Goal: Check status: Check status

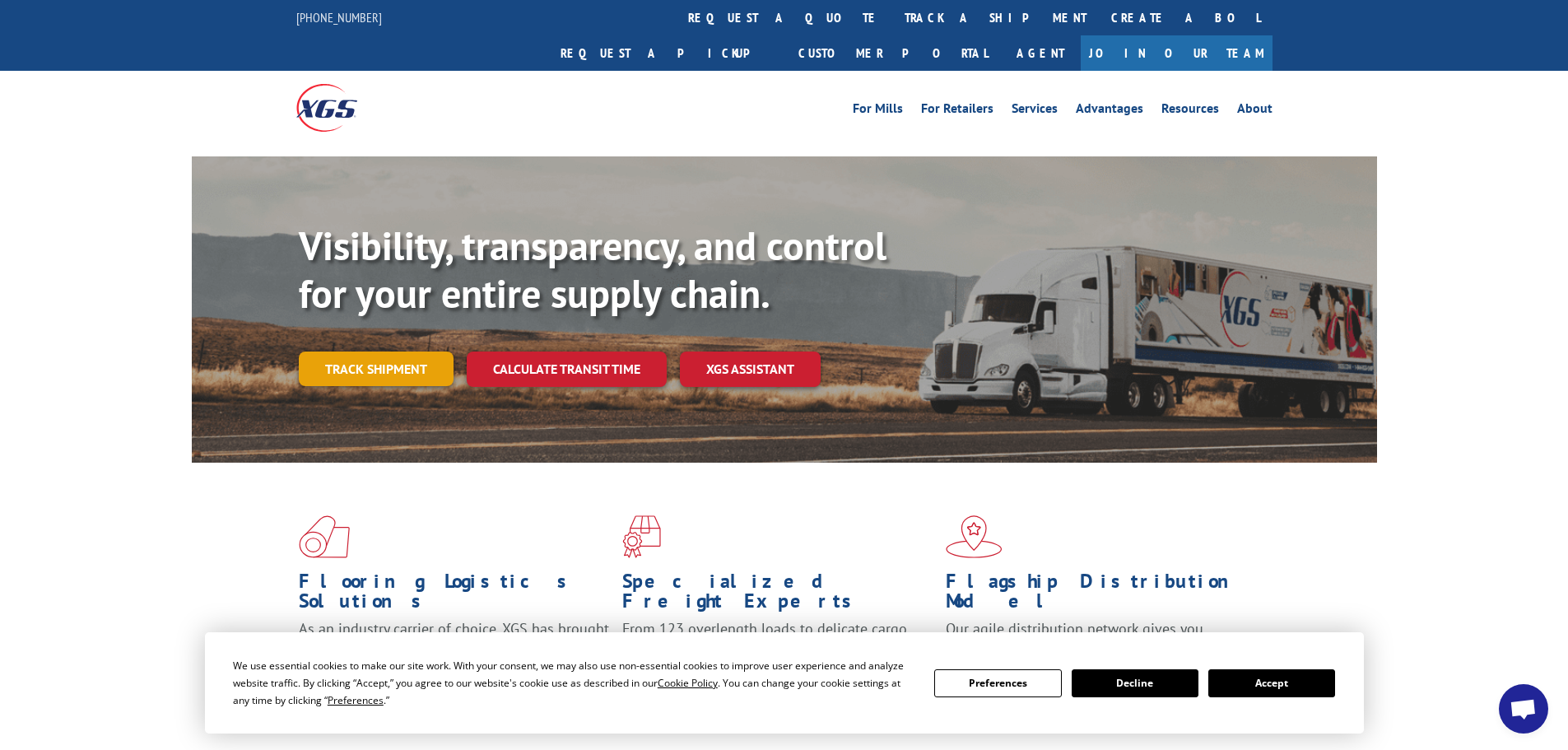
click at [347, 351] on link "Track shipment" at bounding box center [376, 368] width 154 height 35
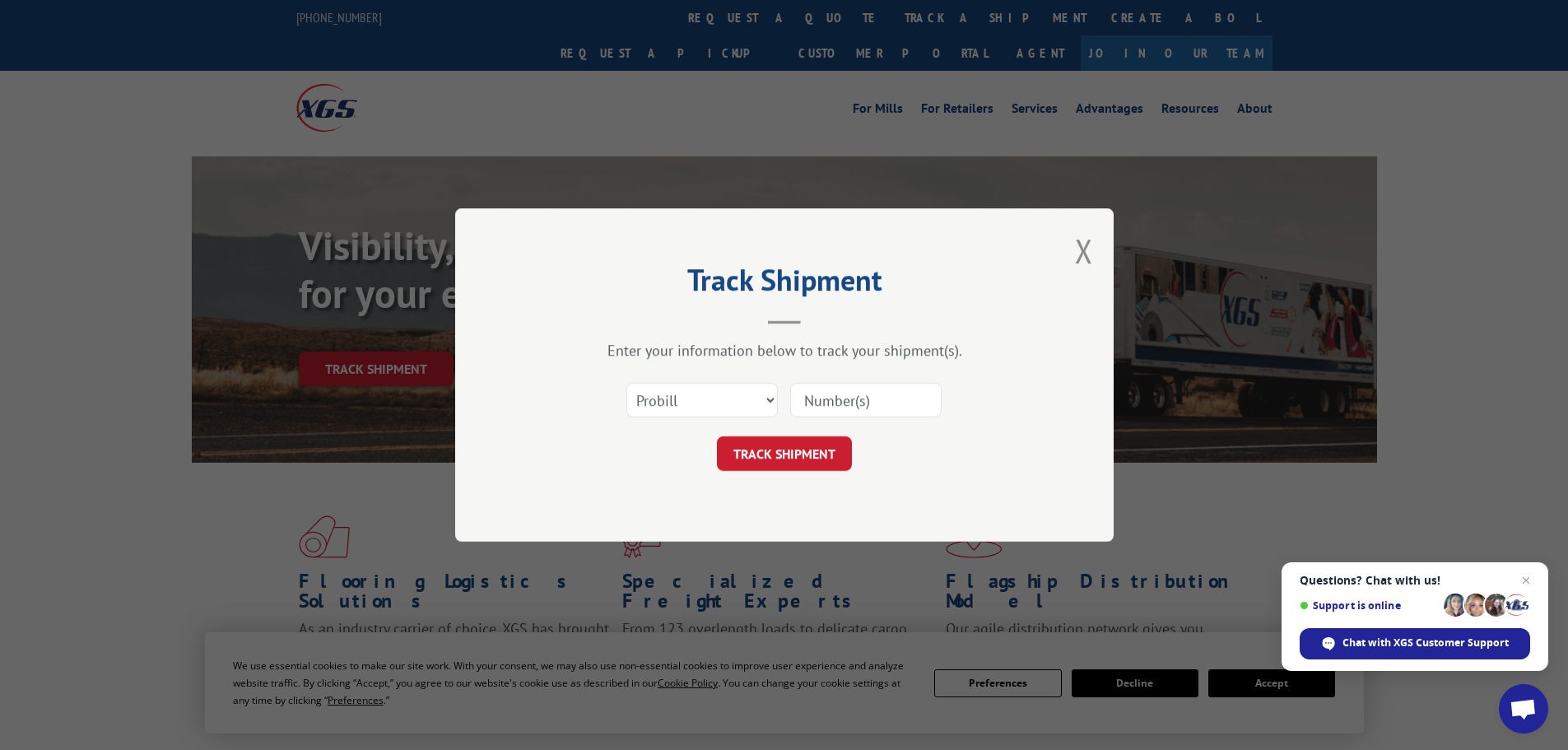
click at [801, 399] on input at bounding box center [865, 400] width 152 height 35
click at [768, 399] on select "Select category... Probill BOL PO" at bounding box center [701, 400] width 152 height 35
select select "bol"
click at [626, 383] on select "Select category... Probill BOL PO" at bounding box center [701, 400] width 152 height 35
click at [802, 397] on input at bounding box center [865, 400] width 152 height 35
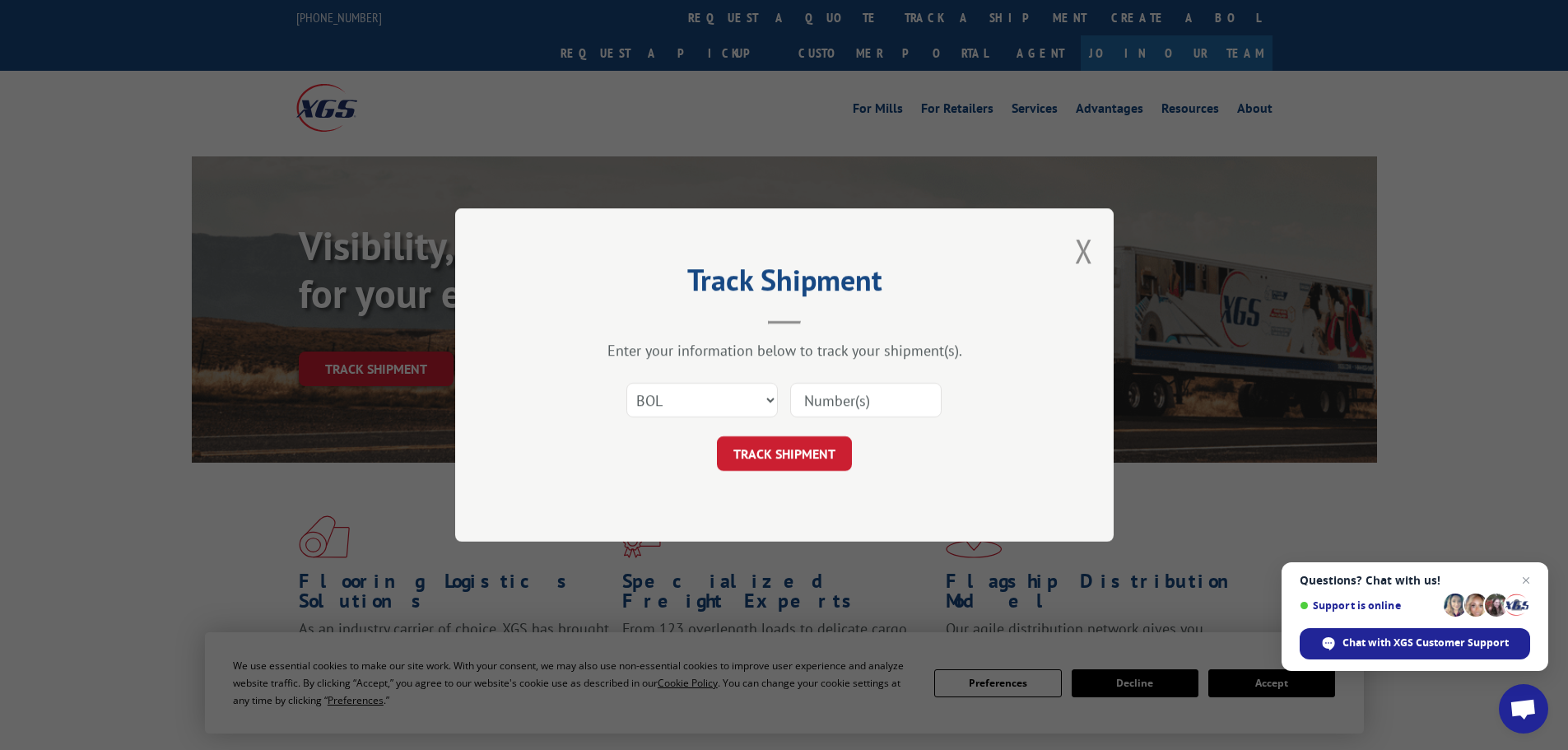
paste input "17471751"
type input "17471751"
click at [799, 450] on button "TRACK SHIPMENT" at bounding box center [784, 453] width 135 height 35
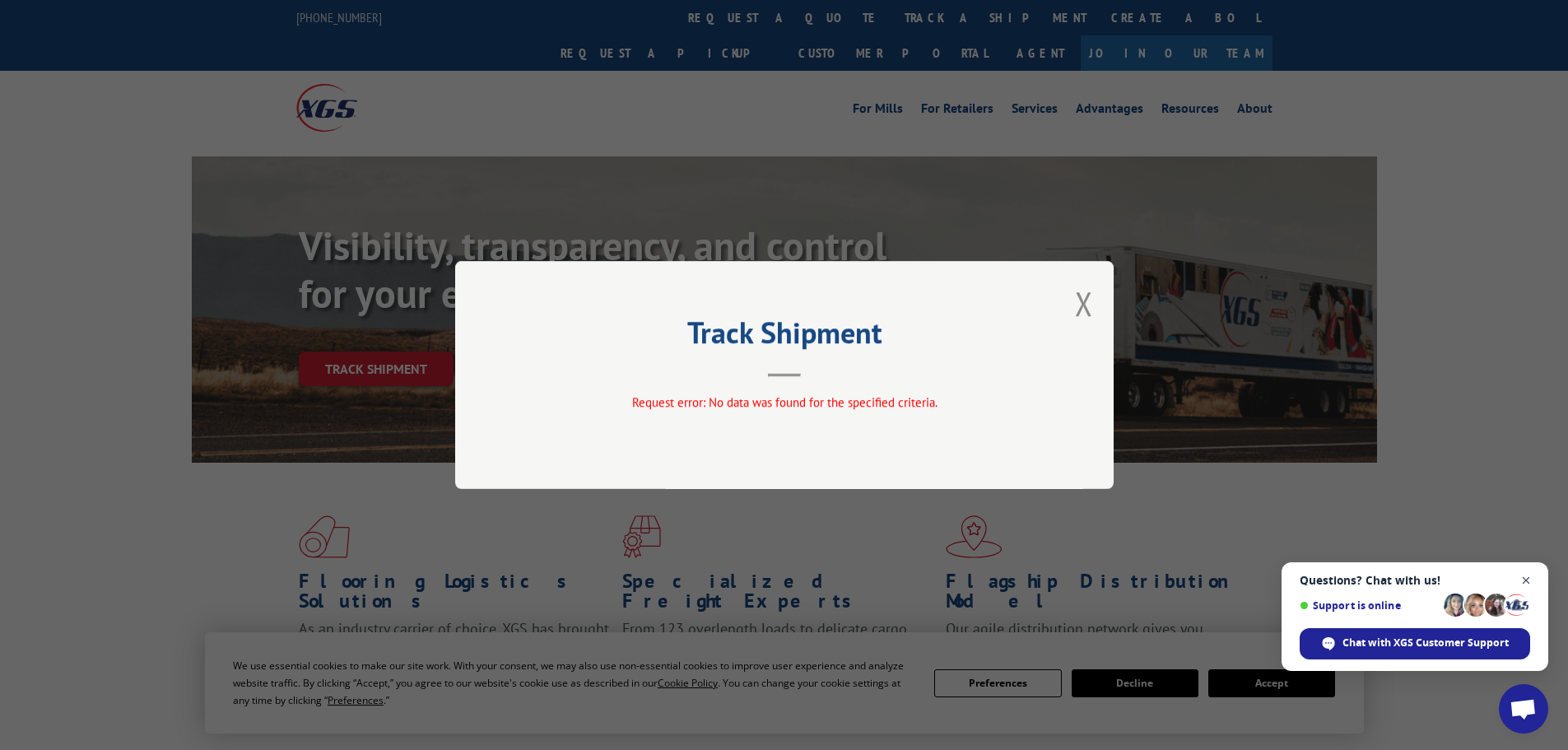
click at [1526, 573] on span "Close chat" at bounding box center [1527, 581] width 21 height 21
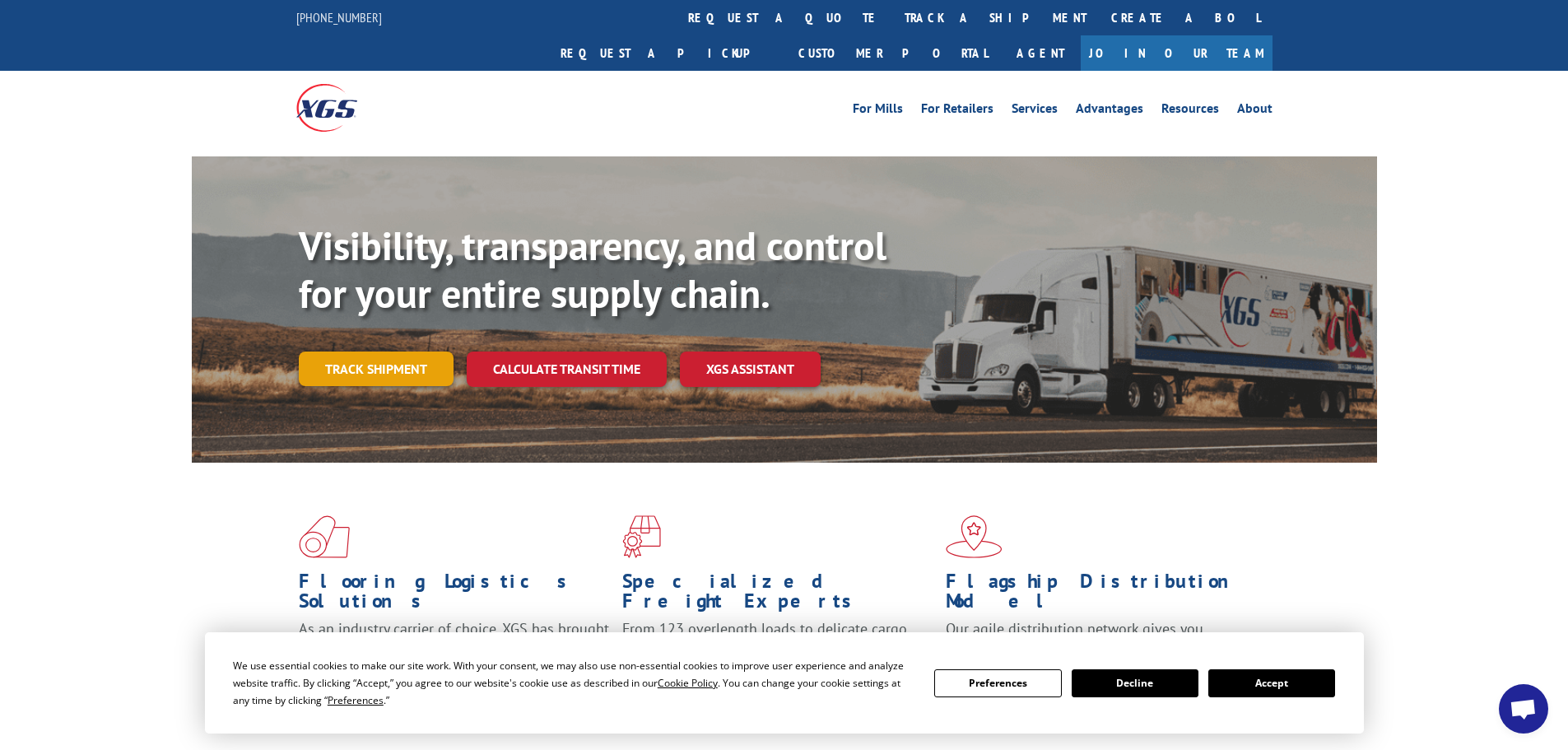
click at [368, 351] on link "Track shipment" at bounding box center [376, 368] width 154 height 35
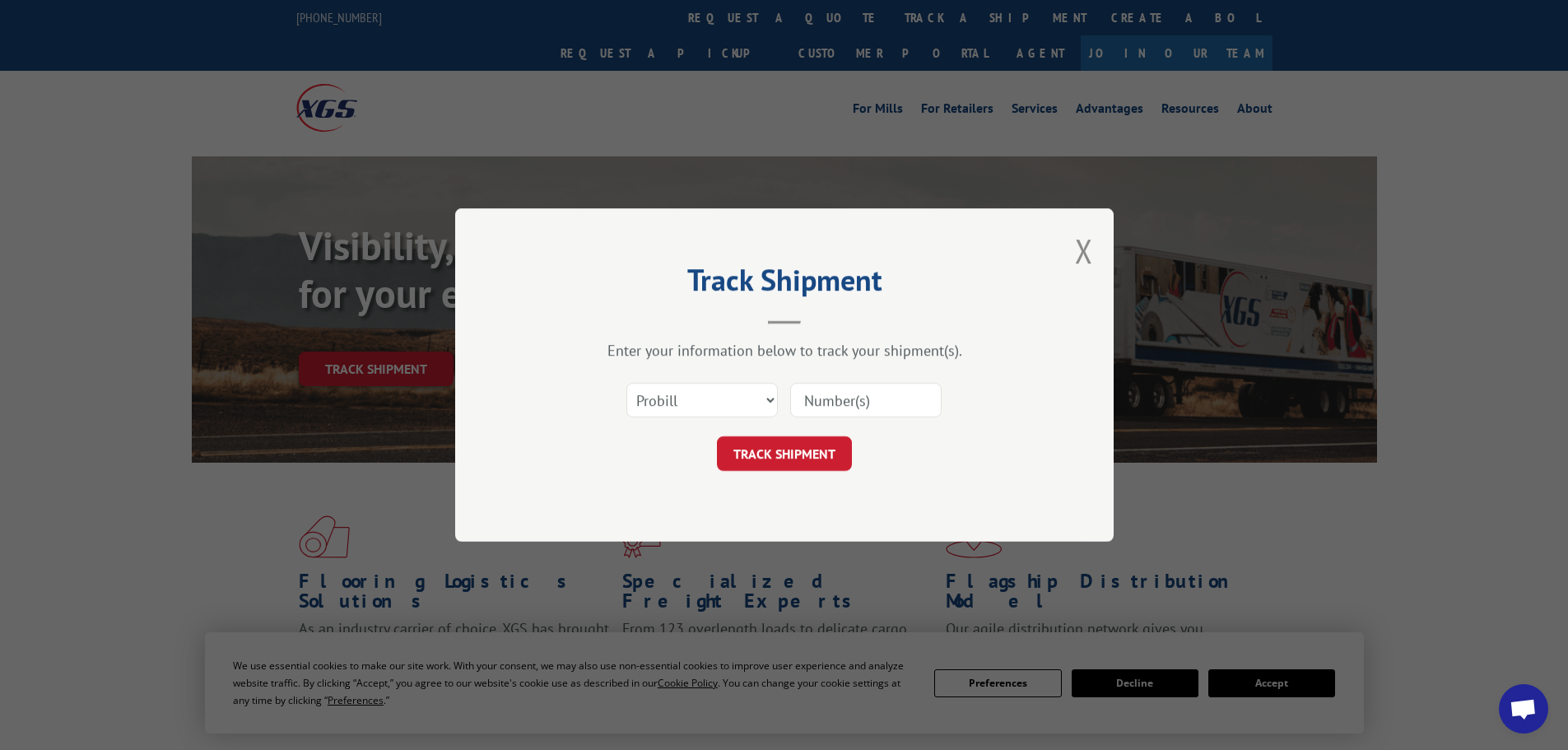
click at [809, 393] on input at bounding box center [865, 400] width 152 height 35
paste input "17471751"
type input "17471751"
click at [792, 457] on button "TRACK SHIPMENT" at bounding box center [784, 453] width 135 height 35
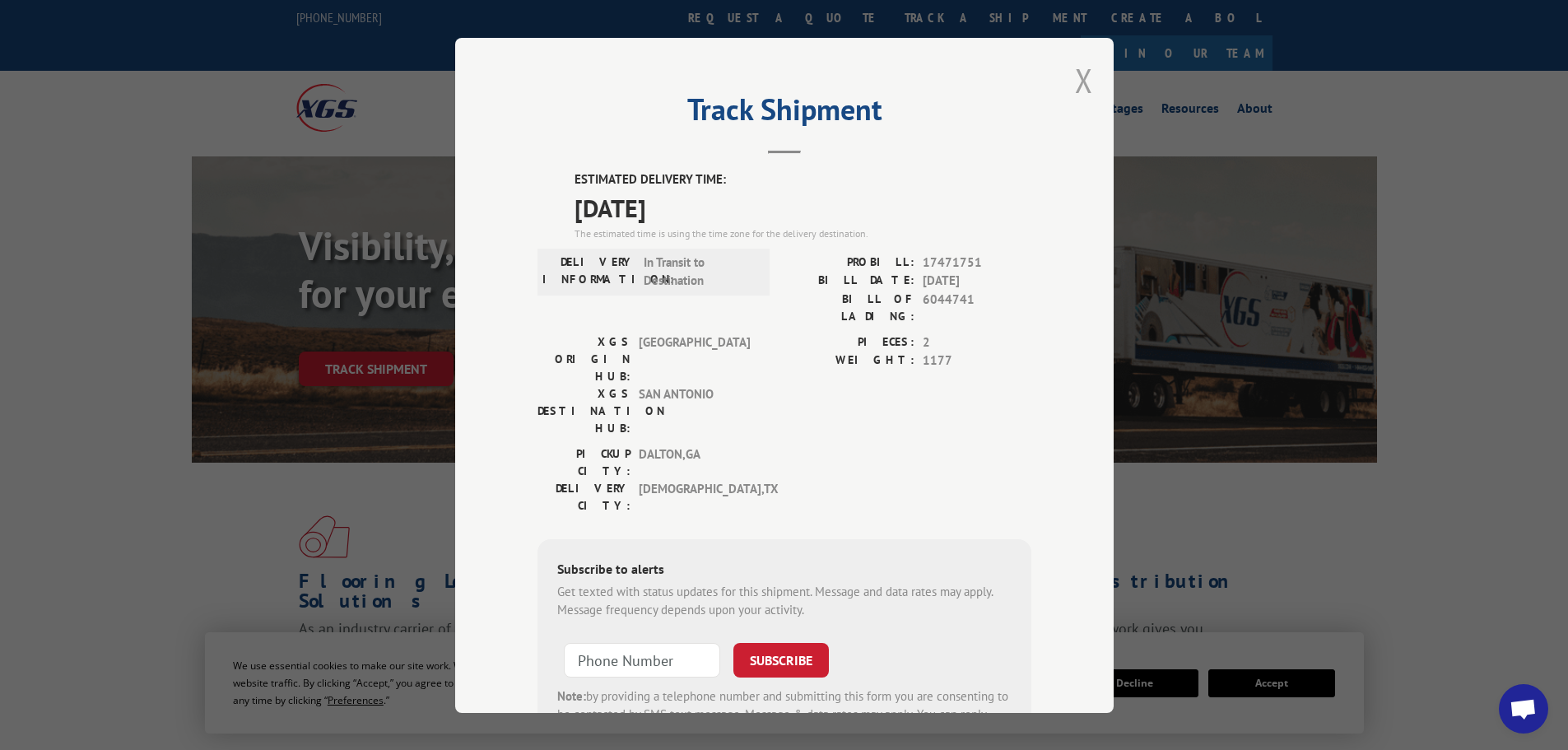
click at [1075, 76] on button "Close modal" at bounding box center [1083, 80] width 18 height 43
